Goal: Task Accomplishment & Management: Use online tool/utility

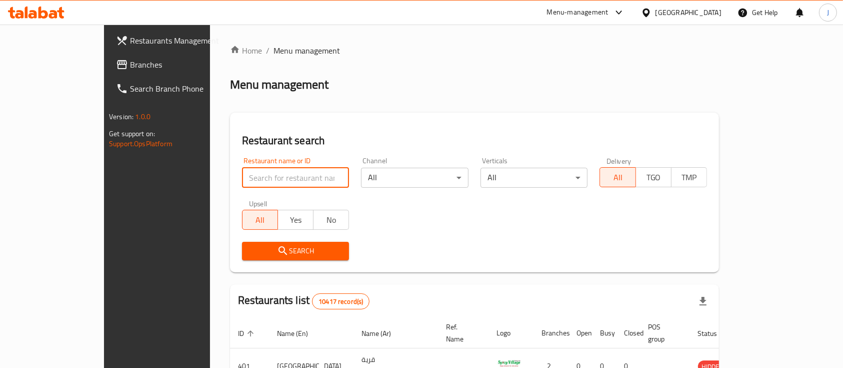
click at [268, 177] on input "search" at bounding box center [296, 178] width 108 height 20
type input "qasdir"
click button "Search" at bounding box center [296, 251] width 108 height 19
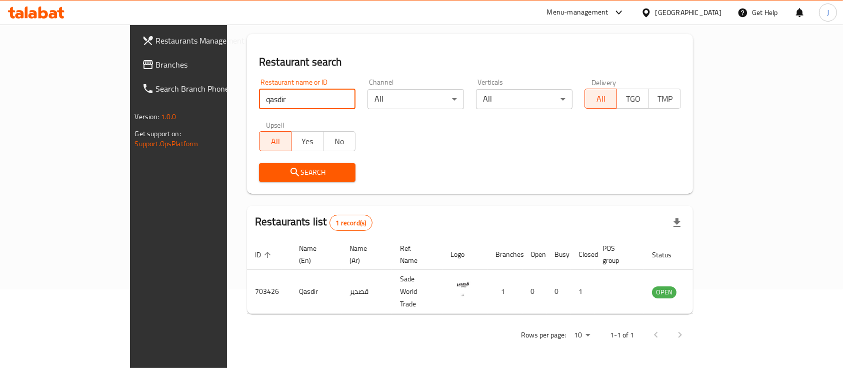
scroll to position [59, 0]
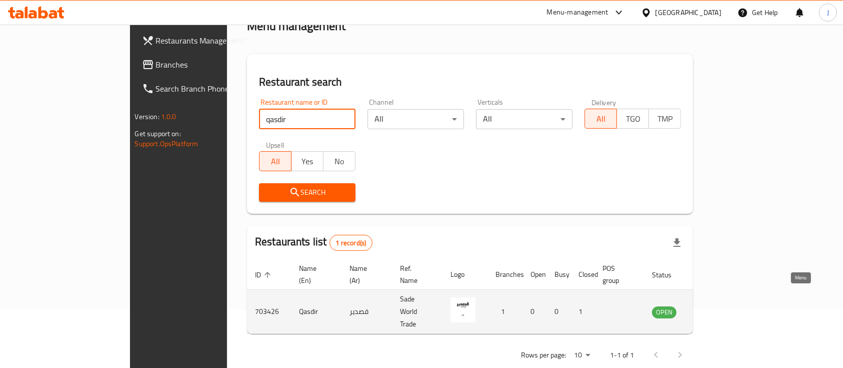
click at [717, 306] on icon "enhanced table" at bounding box center [711, 312] width 12 height 12
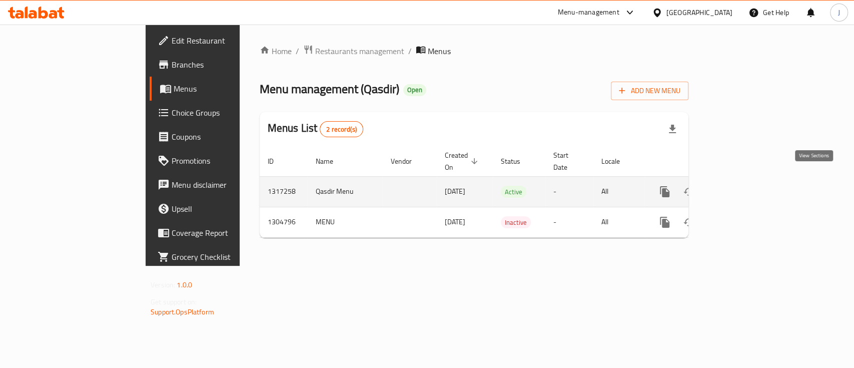
click at [743, 186] on icon "enhanced table" at bounding box center [737, 192] width 12 height 12
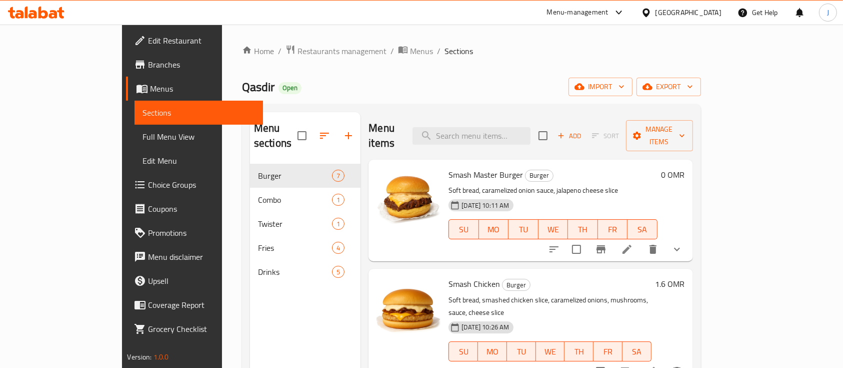
click at [661, 167] on div "Smash Master Burger Burger Soft bread, caramelized onion sauce, jalapeno cheese…" at bounding box center [553, 211] width 217 height 94
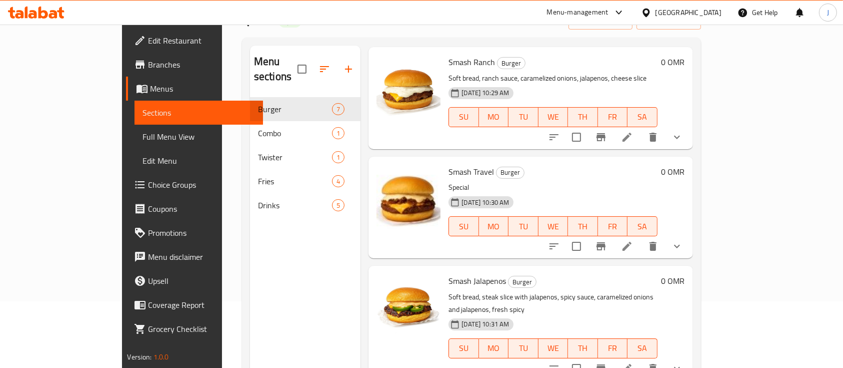
scroll to position [400, 0]
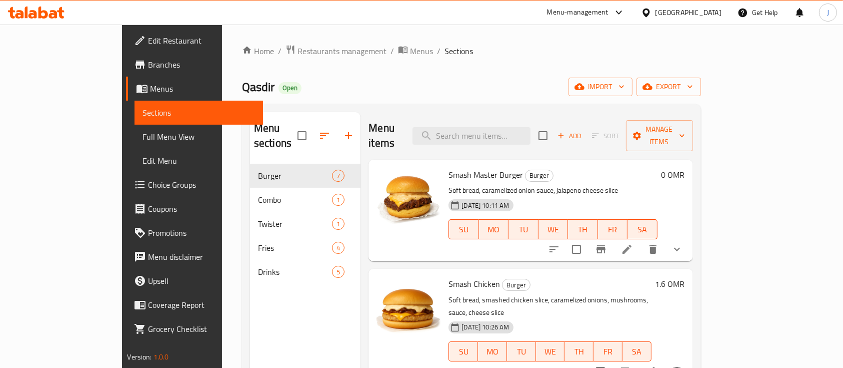
click at [622, 184] on p "Soft bread, caramelized onion sauce, jalapeno cheese slice" at bounding box center [553, 190] width 209 height 13
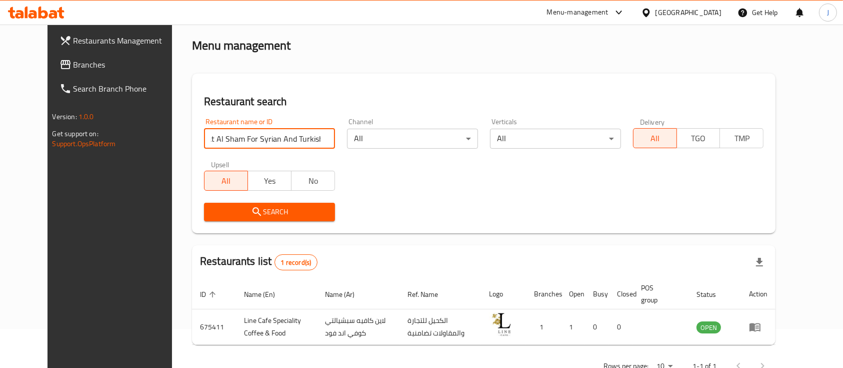
scroll to position [0, 20]
type input "Loaloat Al Sham For Syrian And Turkish Food"
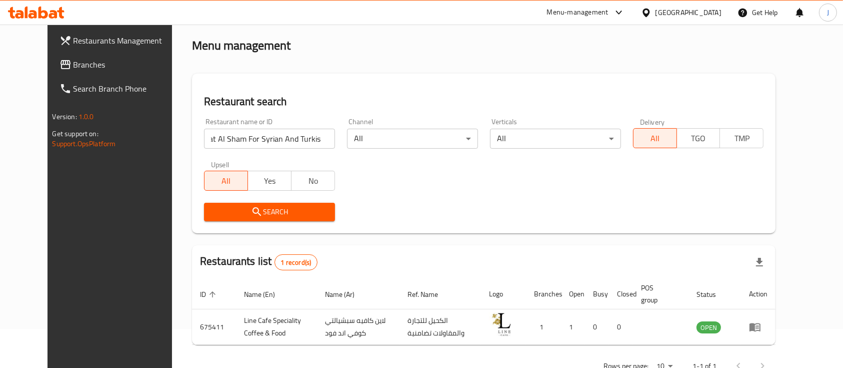
scroll to position [0, 0]
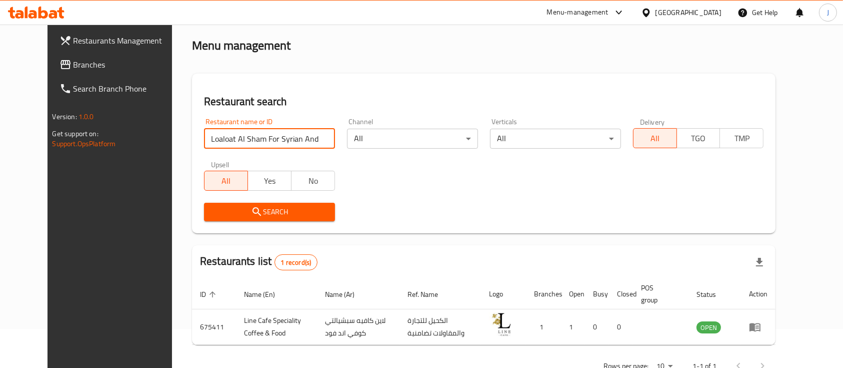
click at [313, 137] on input "Loaloat Al Sham For Syrian And Turkish Food" at bounding box center [269, 139] width 131 height 20
paste input "Loaloat Al Sham For Syrian And Turkish Food"
click button "Search" at bounding box center [269, 212] width 131 height 19
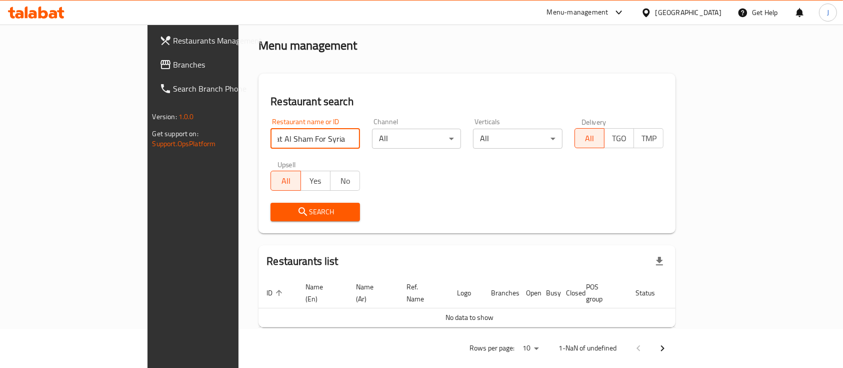
drag, startPoint x: 187, startPoint y: 138, endPoint x: 350, endPoint y: 136, distance: 163.1
click at [350, 136] on div "Restaurant name or ID Loaloat Al Sham For Syrian And Turkish Food Restaurant na…" at bounding box center [467, 169] width 405 height 115
click button "Search" at bounding box center [316, 212] width 90 height 19
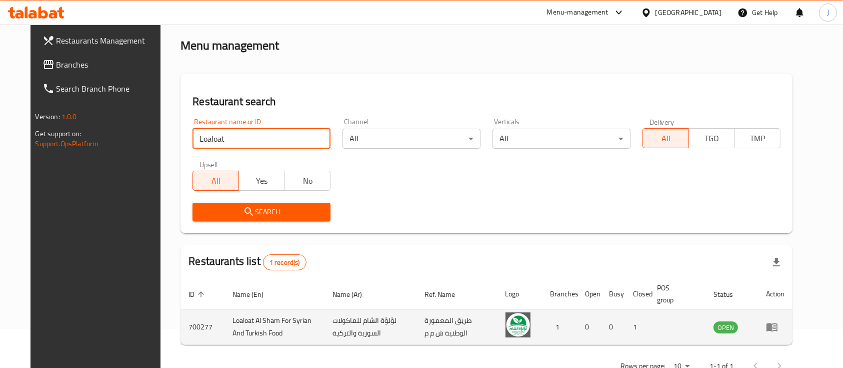
click at [398, 322] on td "لؤلؤة الشام للماكولات السورية والتركية" at bounding box center [371, 327] width 92 height 36
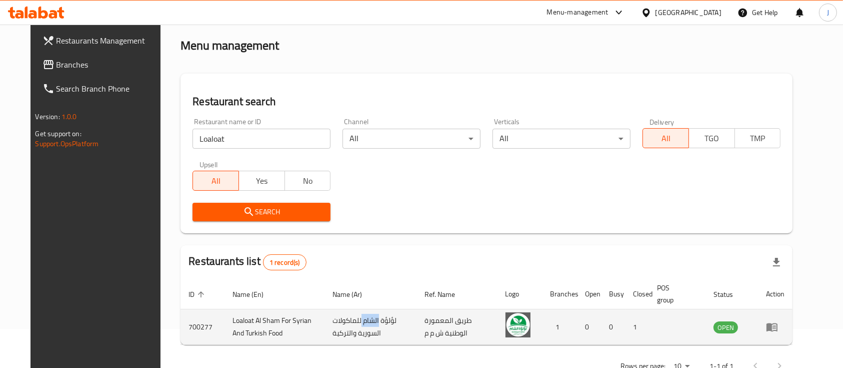
click at [398, 322] on td "لؤلؤة الشام للماكولات السورية والتركية" at bounding box center [371, 327] width 92 height 36
copy td "لؤلؤة الشام للماكولات السورية والتركية"
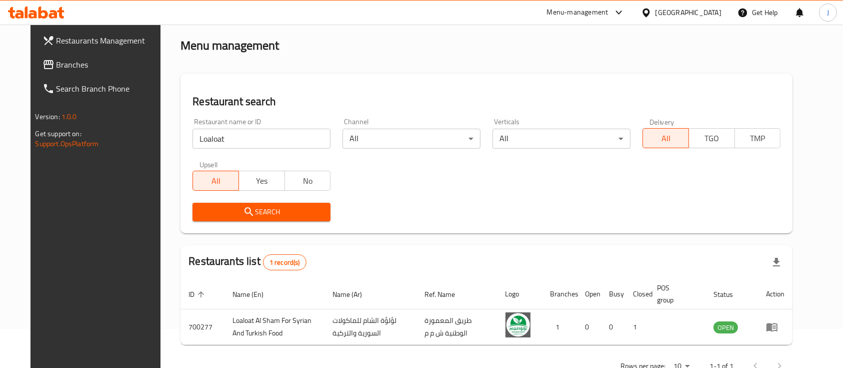
click at [244, 134] on input "Loaloat" at bounding box center [262, 139] width 138 height 20
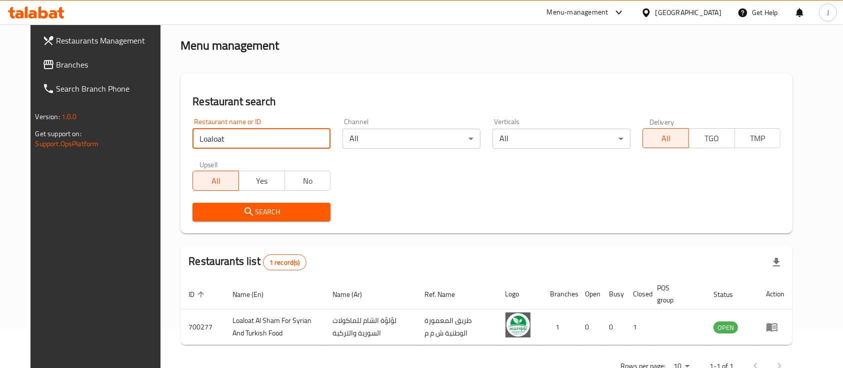
paste input "kmali Coffee & Sweets"
click button "Search" at bounding box center [262, 212] width 138 height 19
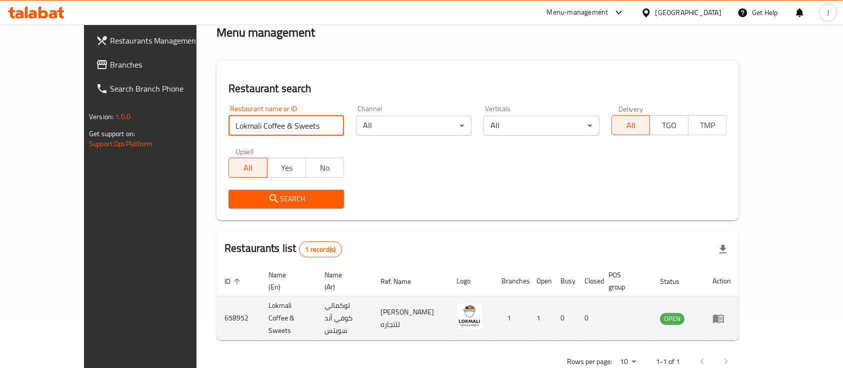
scroll to position [70, 0]
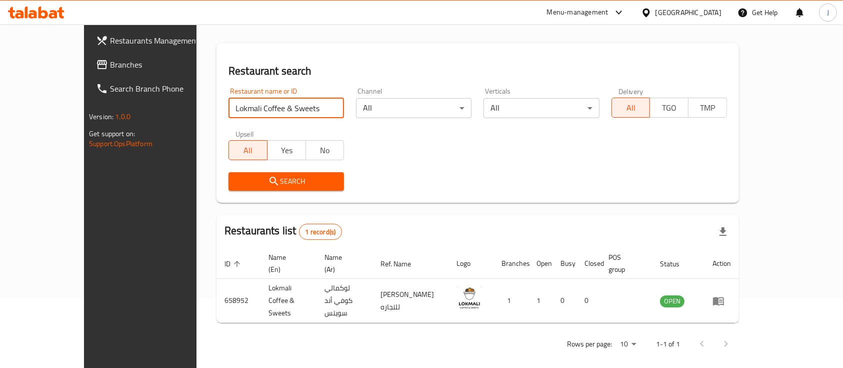
paste input "Sohar"
type input "Sohar"
paste input "LUNGO CAFE"
type input "LUNGO CAFE"
click button "Search" at bounding box center [287, 181] width 116 height 19
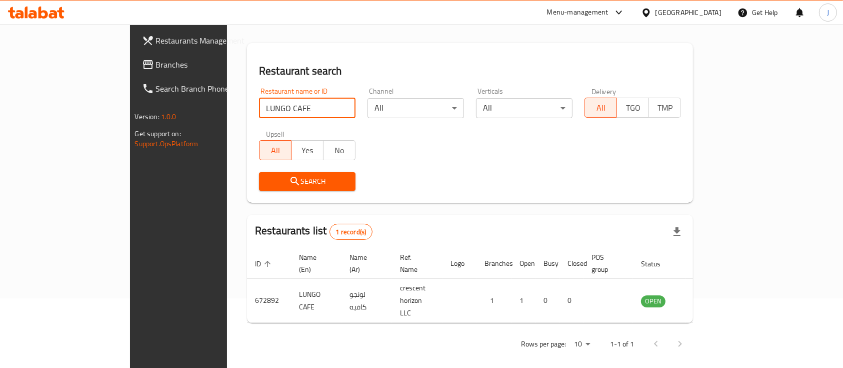
scroll to position [59, 0]
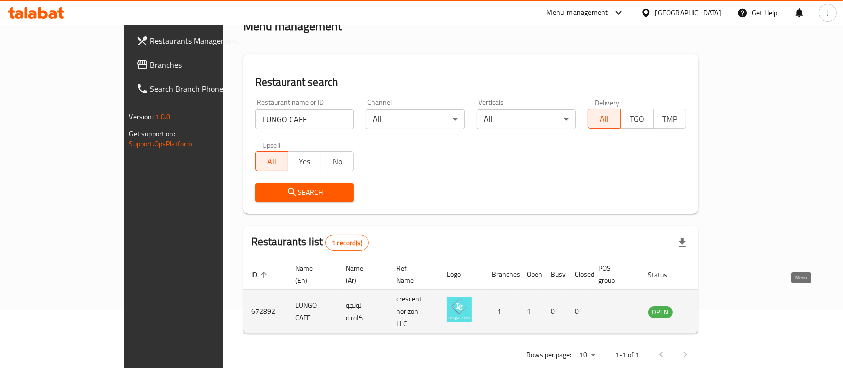
click at [713, 306] on icon "enhanced table" at bounding box center [707, 312] width 12 height 12
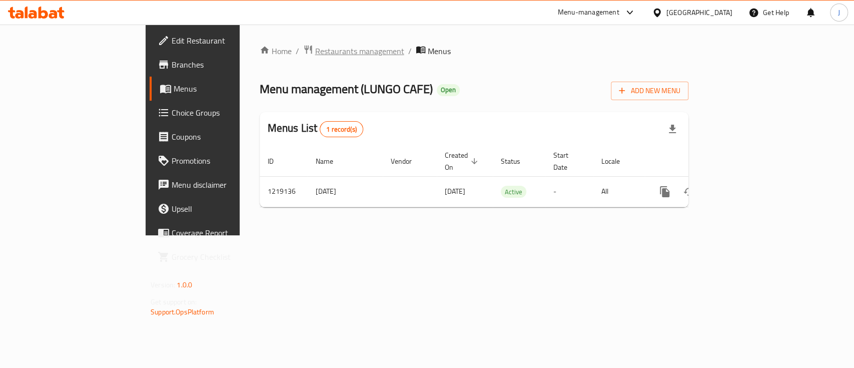
click at [315, 50] on span "Restaurants management" at bounding box center [359, 51] width 89 height 12
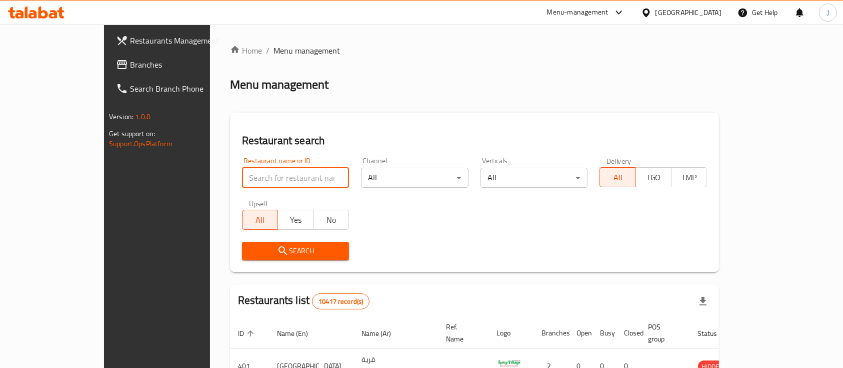
click at [242, 180] on input "search" at bounding box center [296, 178] width 108 height 20
paste input "LUNGO CAFE"
type input "LUNGO CAFE"
click button "Search" at bounding box center [296, 251] width 108 height 19
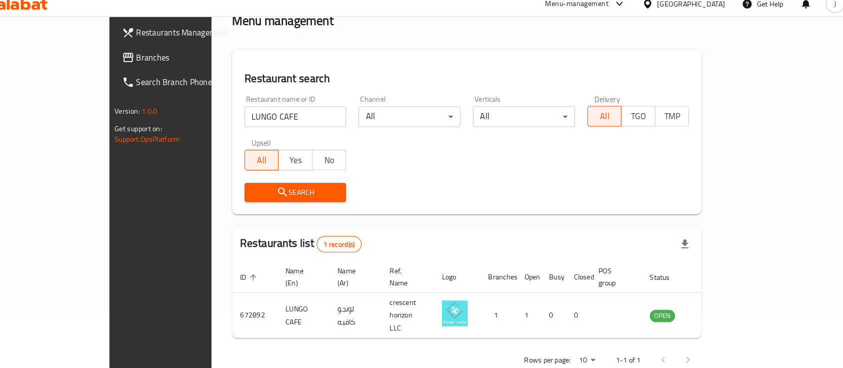
scroll to position [59, 0]
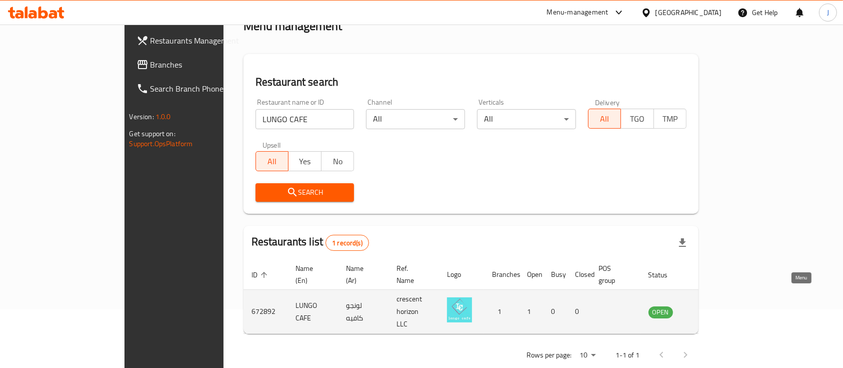
click at [713, 306] on icon "enhanced table" at bounding box center [707, 312] width 12 height 12
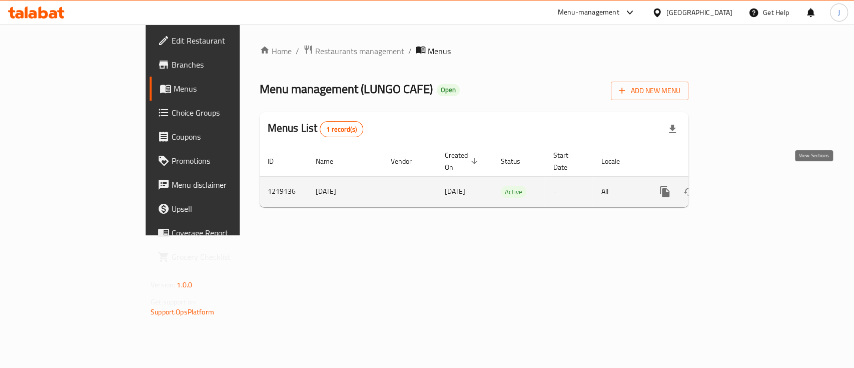
click at [743, 186] on icon "enhanced table" at bounding box center [737, 192] width 12 height 12
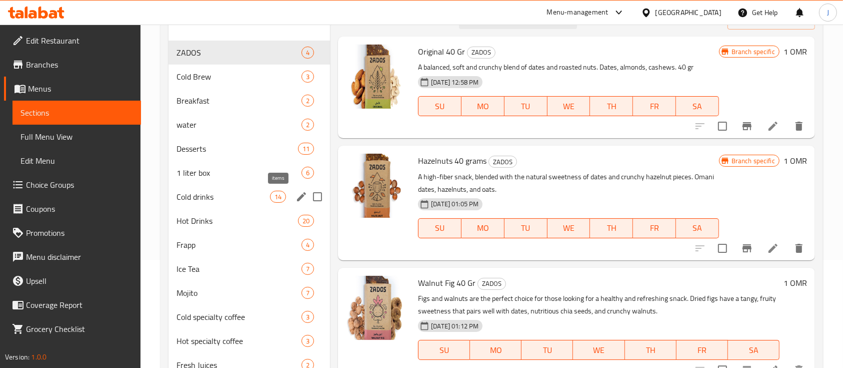
scroll to position [133, 0]
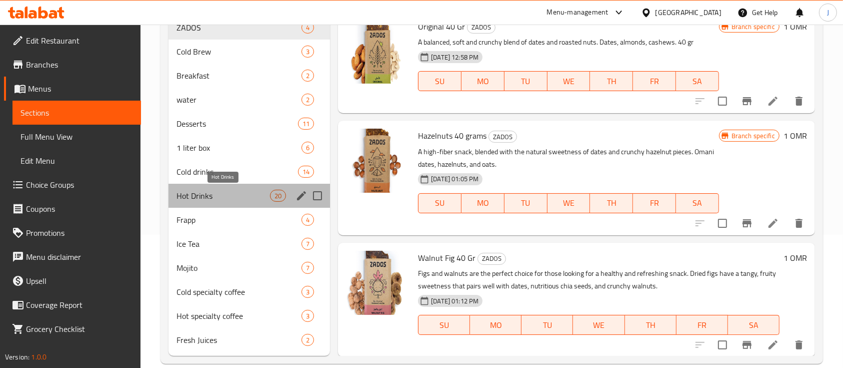
click at [210, 191] on span "Hot Drinks" at bounding box center [224, 196] width 94 height 12
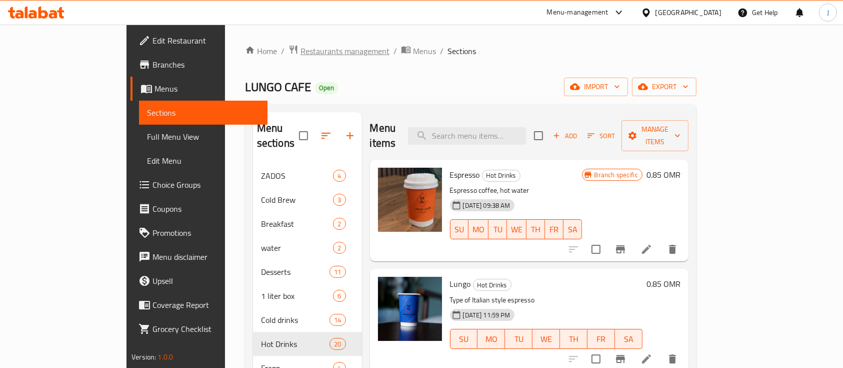
click at [301, 52] on span "Restaurants management" at bounding box center [345, 51] width 89 height 12
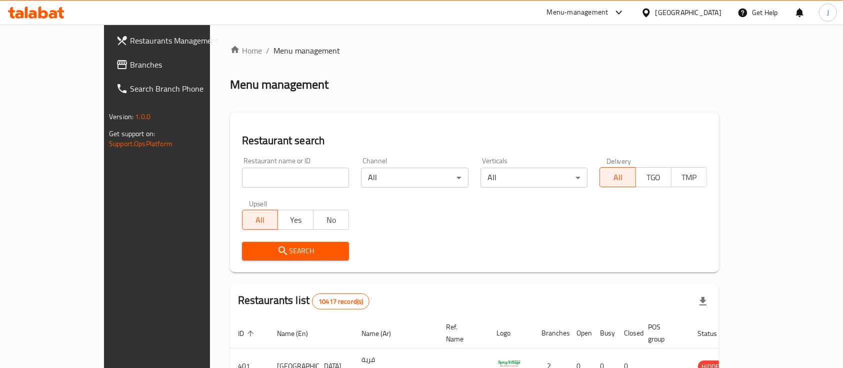
click at [242, 186] on input "search" at bounding box center [296, 178] width 108 height 20
paste input "Luqaimat Al Dar"
click button "Search" at bounding box center [296, 251] width 108 height 19
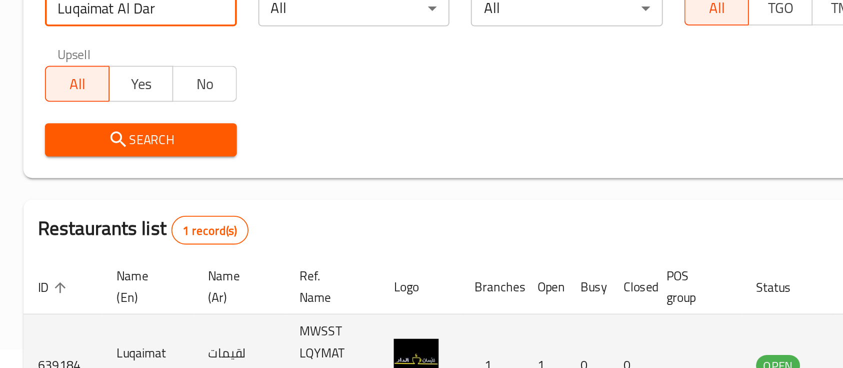
scroll to position [59, 0]
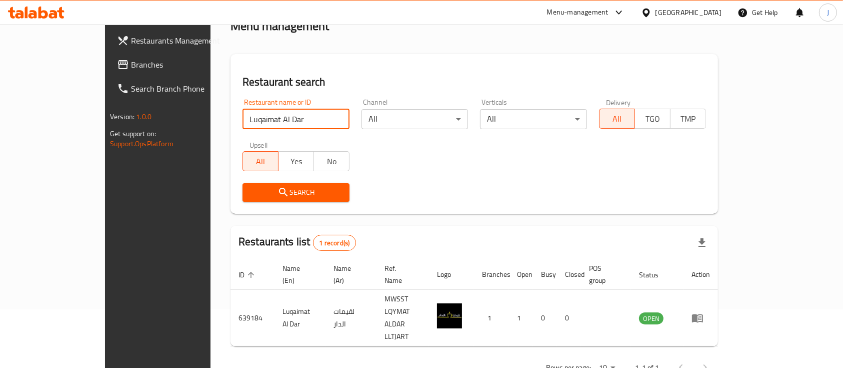
paste input "Maida al khaleej"
type input "Maida al khaleej"
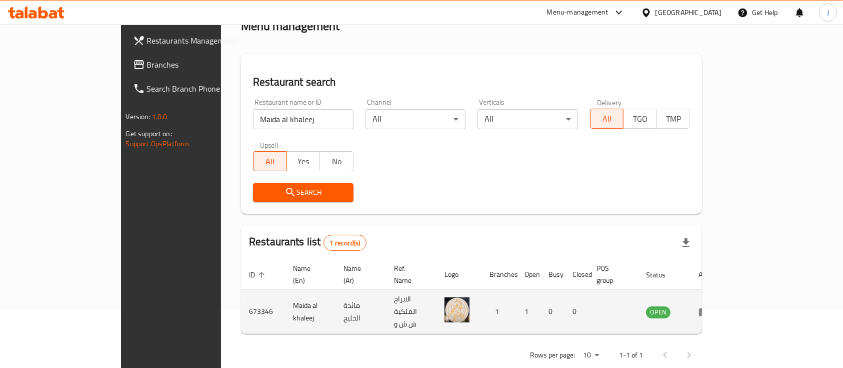
click at [336, 294] on td "مائدة الخليج" at bounding box center [361, 312] width 51 height 44
copy td "مائدة الخليج"
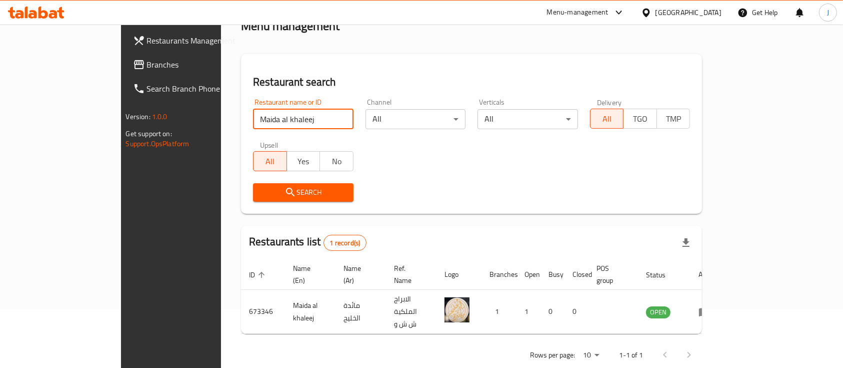
drag, startPoint x: 240, startPoint y: 120, endPoint x: 158, endPoint y: 121, distance: 81.5
click at [221, 121] on div "Home / Menu management Menu management Restaurant search Restaurant name or ID …" at bounding box center [471, 177] width 501 height 422
paste input "مائدة الخليج"
click button "Search" at bounding box center [303, 192] width 101 height 19
paste input "Malath Cafe"
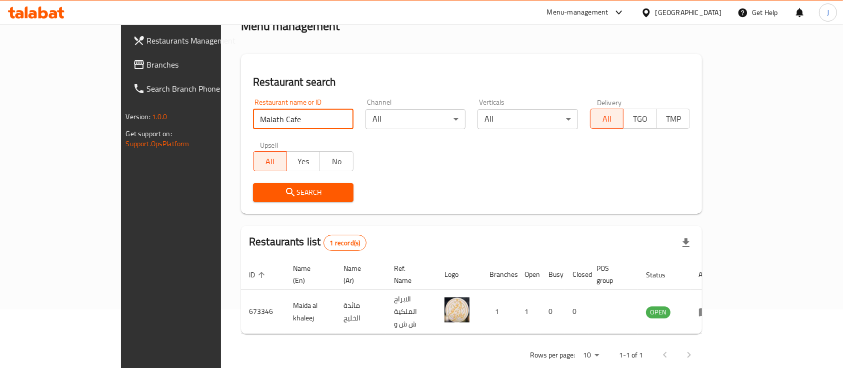
click button "Search" at bounding box center [303, 192] width 101 height 19
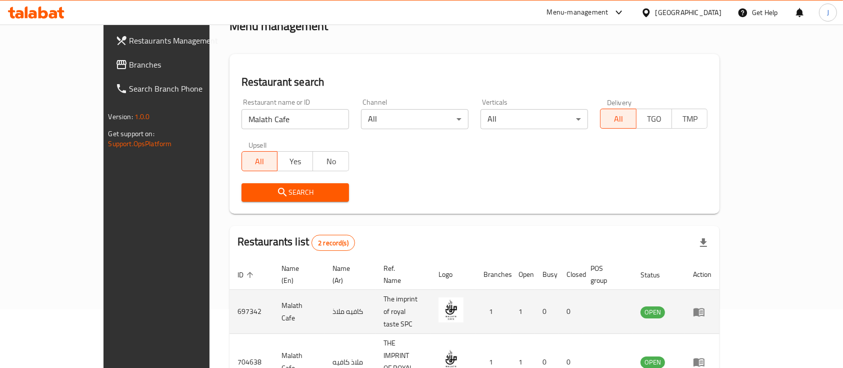
click at [325, 299] on td "كافيه ملاذ" at bounding box center [350, 312] width 51 height 44
copy td "كافيه ملاذ"
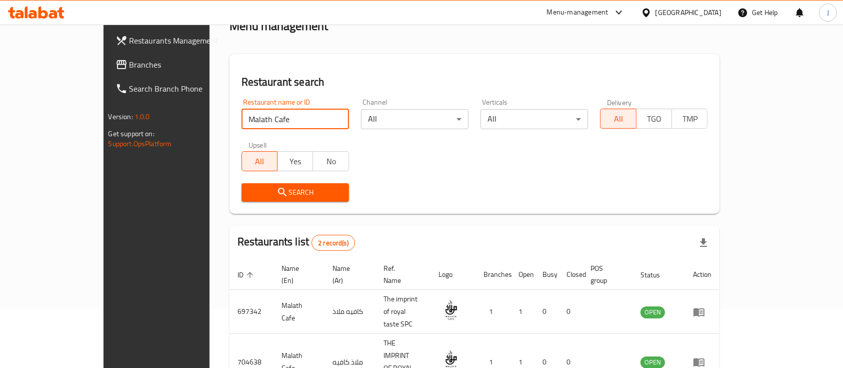
drag, startPoint x: 237, startPoint y: 123, endPoint x: 148, endPoint y: 127, distance: 88.6
click at [210, 128] on div "Home / Menu management Menu management Restaurant search Restaurant name or ID …" at bounding box center [475, 205] width 531 height 478
paste input "p Speciality Coffe"
click button "Search" at bounding box center [296, 192] width 108 height 19
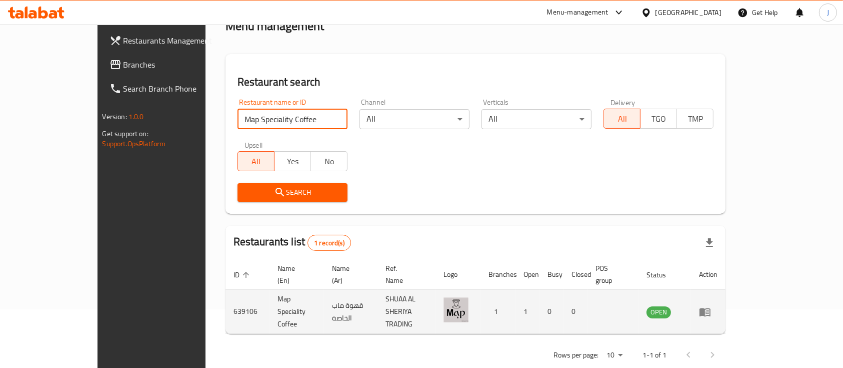
click at [324, 297] on td "قهوة ماب الخاصة" at bounding box center [351, 312] width 54 height 44
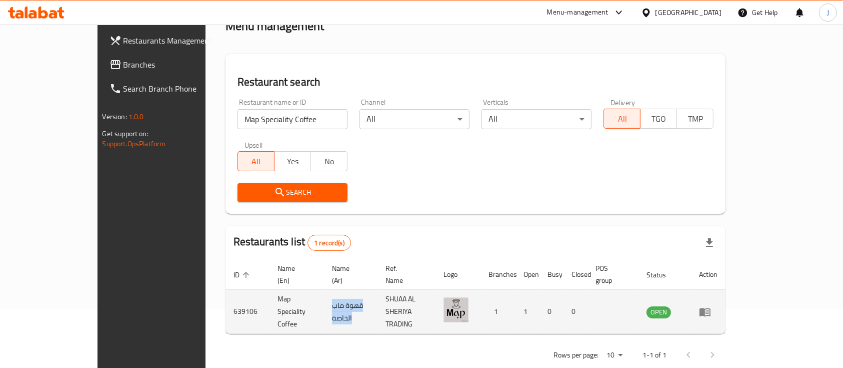
click at [324, 297] on td "قهوة ماب الخاصة" at bounding box center [351, 312] width 54 height 44
copy td "قهوة ماب الخاصة"
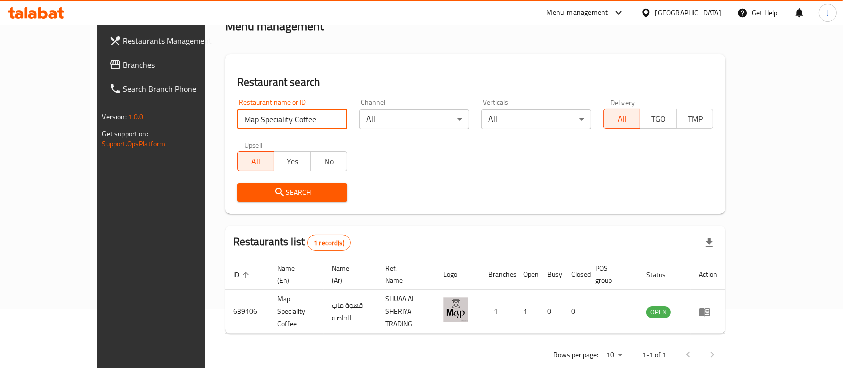
drag, startPoint x: 280, startPoint y: 116, endPoint x: 176, endPoint y: 109, distance: 104.7
click at [238, 114] on input "Map Speciality Coffee" at bounding box center [293, 119] width 110 height 20
paste input "qha Afrah Al Sharqiyah"
click button "Search" at bounding box center [293, 192] width 110 height 19
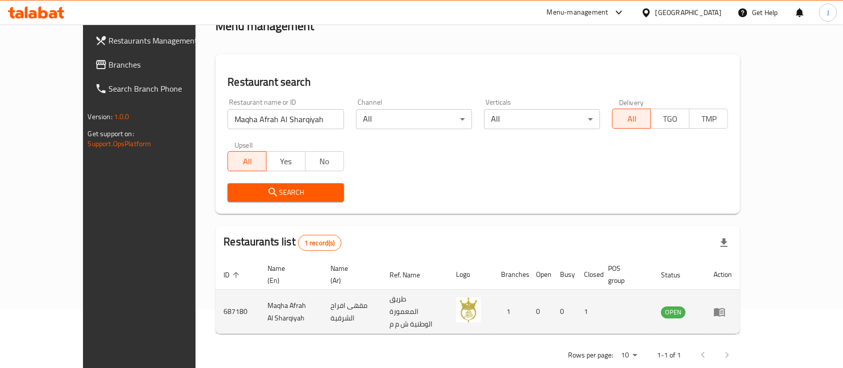
click at [353, 295] on td "مقهى افراح الشرقية" at bounding box center [352, 312] width 59 height 44
copy td "مقهى افراح الشرقية"
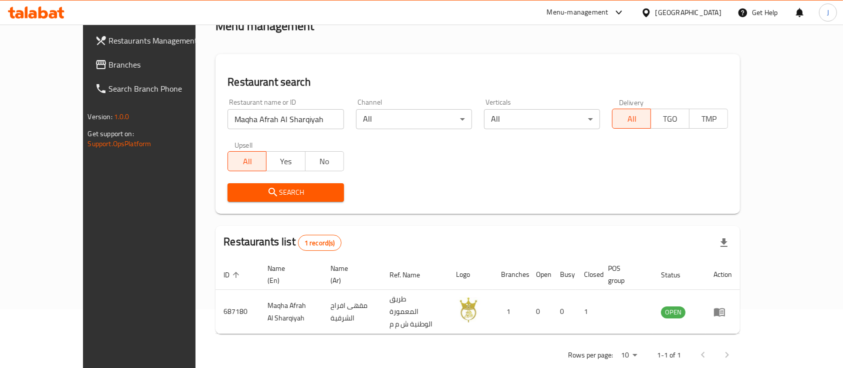
click at [283, 121] on input "Maqha Afrah Al Sharqiyah" at bounding box center [286, 119] width 116 height 20
paste input "Lamset El Mashawy"
click button "Search" at bounding box center [286, 192] width 116 height 19
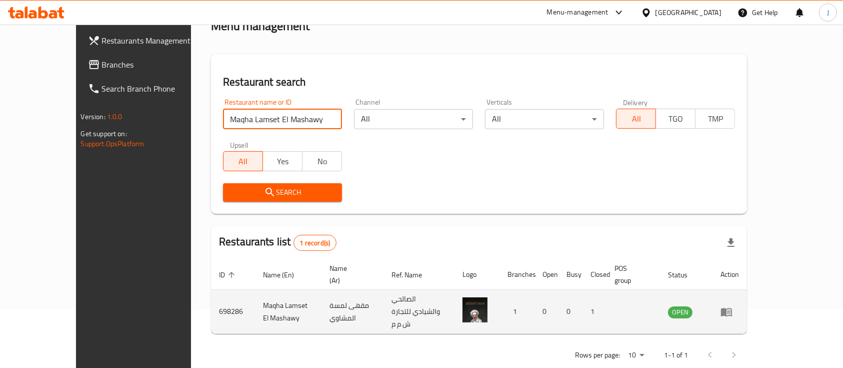
click at [343, 296] on td "مقهى لمسة المشاوي" at bounding box center [353, 312] width 62 height 44
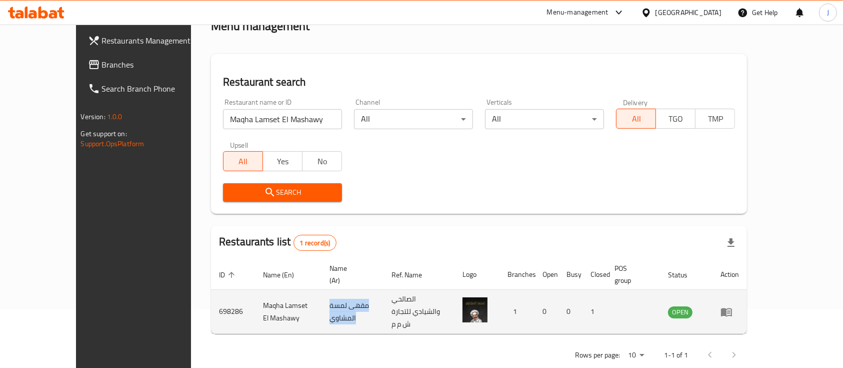
click at [343, 295] on td "مقهى لمسة المشاوي" at bounding box center [353, 312] width 62 height 44
copy td "مقهى لمسة المشاوي"
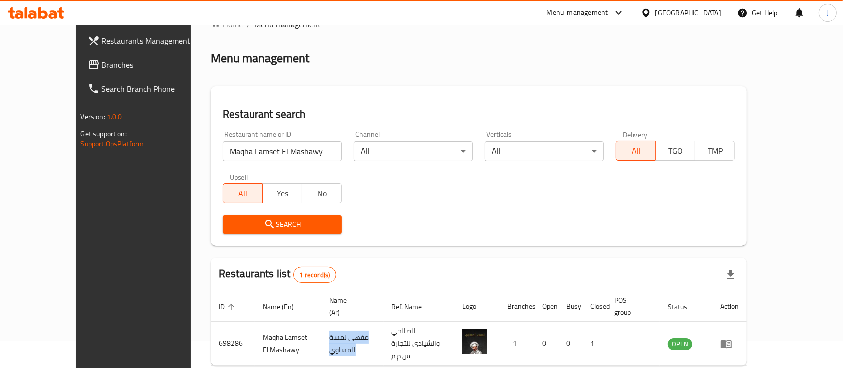
scroll to position [0, 0]
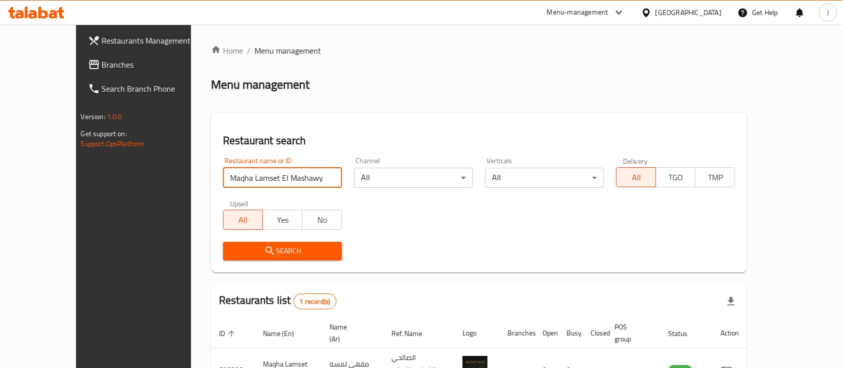
drag, startPoint x: 269, startPoint y: 183, endPoint x: 160, endPoint y: 168, distance: 110.6
click at [211, 167] on div "Restaurant search Restaurant name or ID Maqha Lamset El Mashawy Restaurant name…" at bounding box center [479, 193] width 536 height 160
paste input "rkhor Restaurant"
click button "Search" at bounding box center [282, 251] width 119 height 19
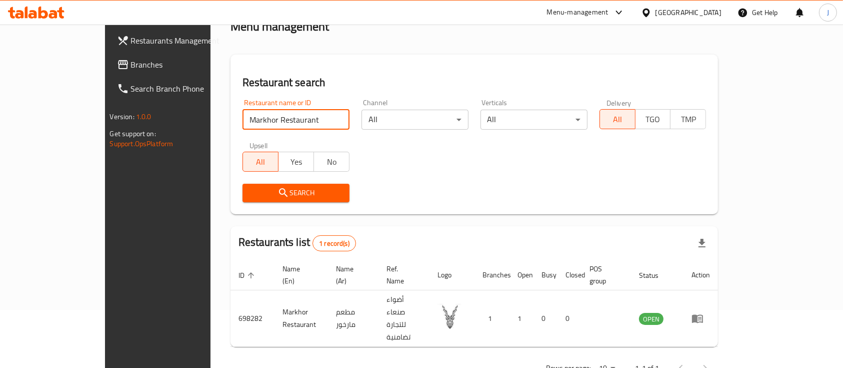
scroll to position [59, 0]
drag, startPoint x: 258, startPoint y: 124, endPoint x: 166, endPoint y: 119, distance: 92.7
click at [231, 121] on div "Restaurant search Restaurant name or ID Markhor Restaurant Restaurant name or I…" at bounding box center [475, 134] width 488 height 160
paste input "shaer7"
click button "Search" at bounding box center [296, 192] width 107 height 19
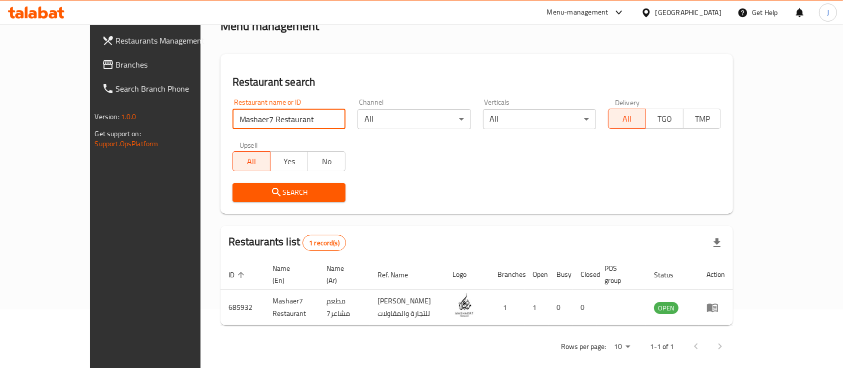
paste input "sa Alkun Turkish"
click button "Search" at bounding box center [289, 192] width 113 height 19
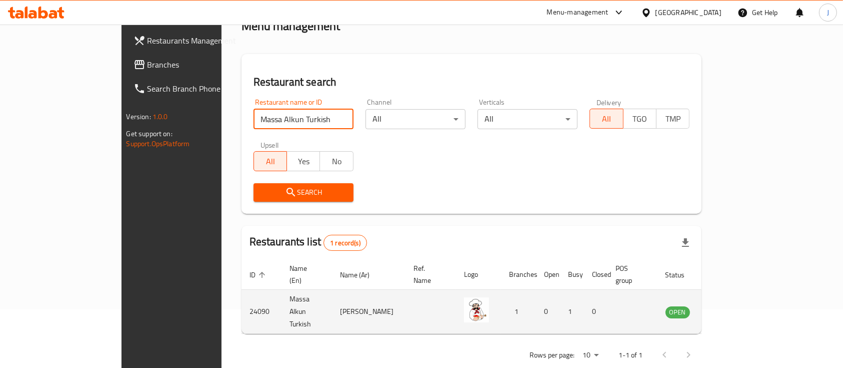
click at [338, 295] on td "ماسة الكون التركي" at bounding box center [369, 312] width 74 height 44
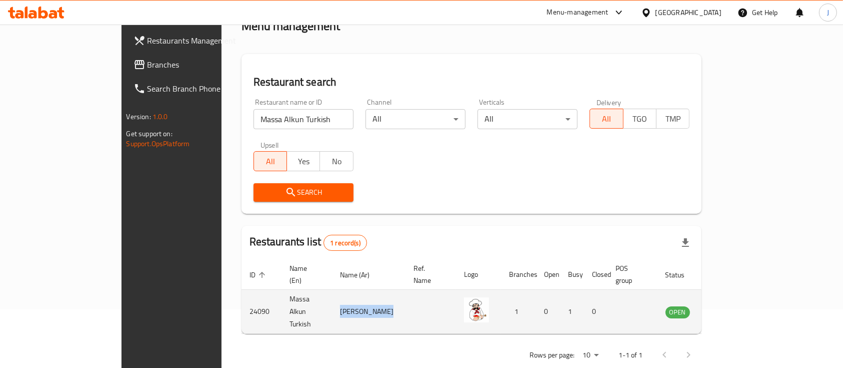
click at [338, 295] on td "ماسة الكون التركي" at bounding box center [369, 312] width 74 height 44
copy td "ماسة الكون التركي"
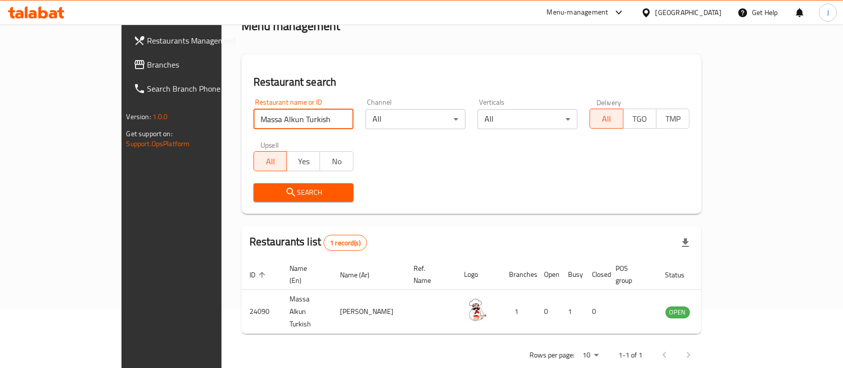
drag, startPoint x: 240, startPoint y: 118, endPoint x: 170, endPoint y: 86, distance: 77.2
click at [242, 86] on div "Restaurant search Restaurant name or ID Massa Alkun Turkish Restaurant name or …" at bounding box center [472, 134] width 461 height 160
click button "Search" at bounding box center [304, 192] width 100 height 19
paste input "team 1000 Hana"
type input "Mateam 1000 Hana"
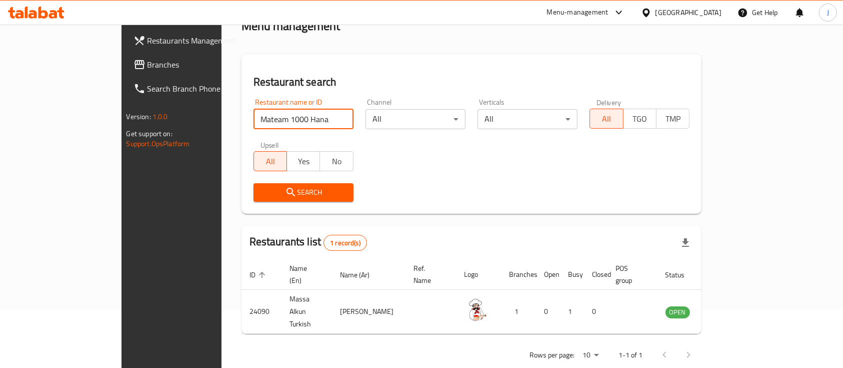
click button "Search" at bounding box center [304, 192] width 100 height 19
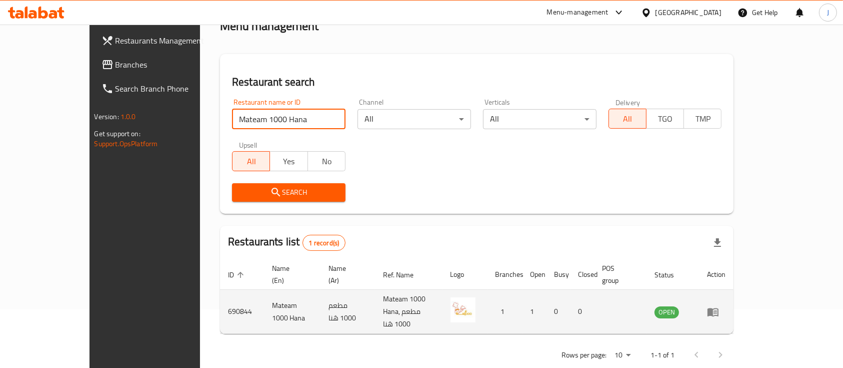
click at [335, 295] on td "مطعم 1000 هَنا" at bounding box center [348, 312] width 54 height 44
click at [336, 296] on td "مطعم 1000 هَنا" at bounding box center [348, 312] width 54 height 44
copy td "مطعم 1000 هَنا"
